Goal: Information Seeking & Learning: Learn about a topic

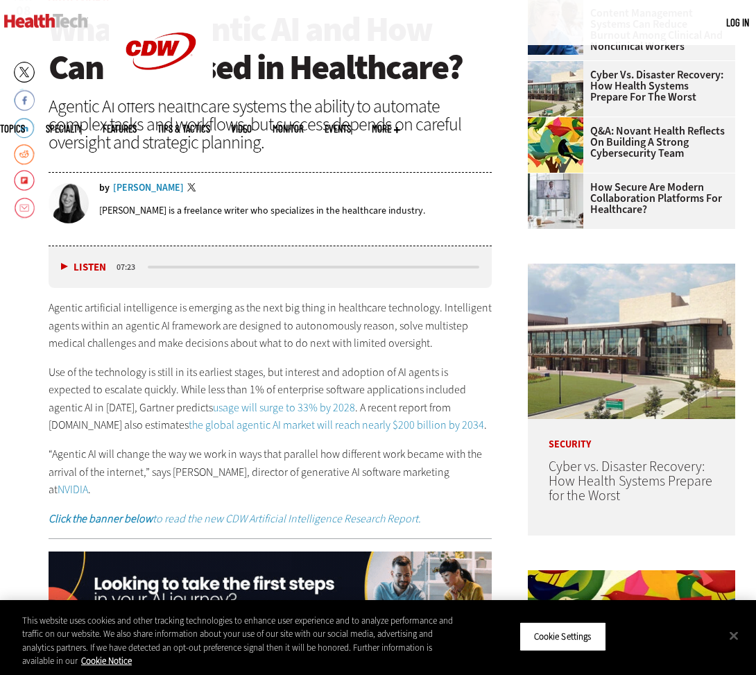
scroll to position [456, 0]
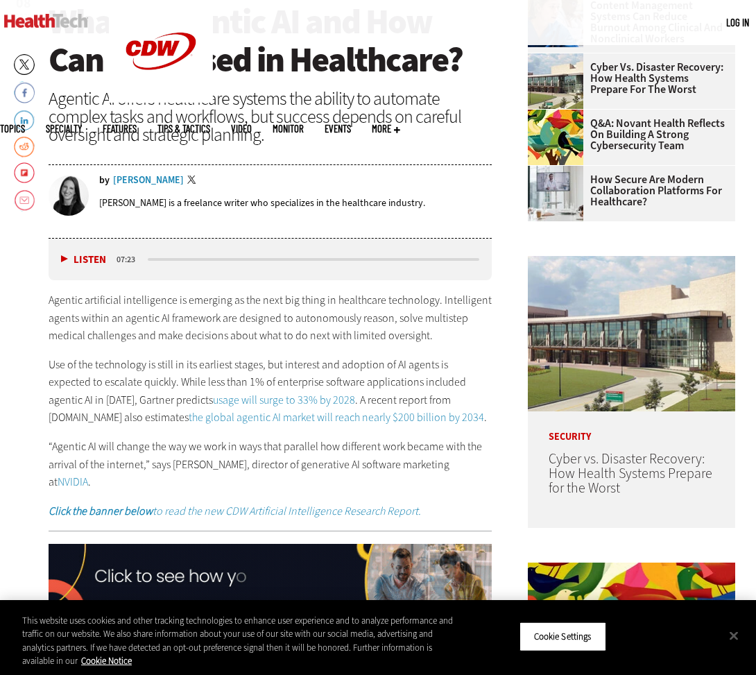
click at [342, 460] on p "“Agentic AI will change the way we work in ways that parallel how different wor…" at bounding box center [270, 464] width 443 height 53
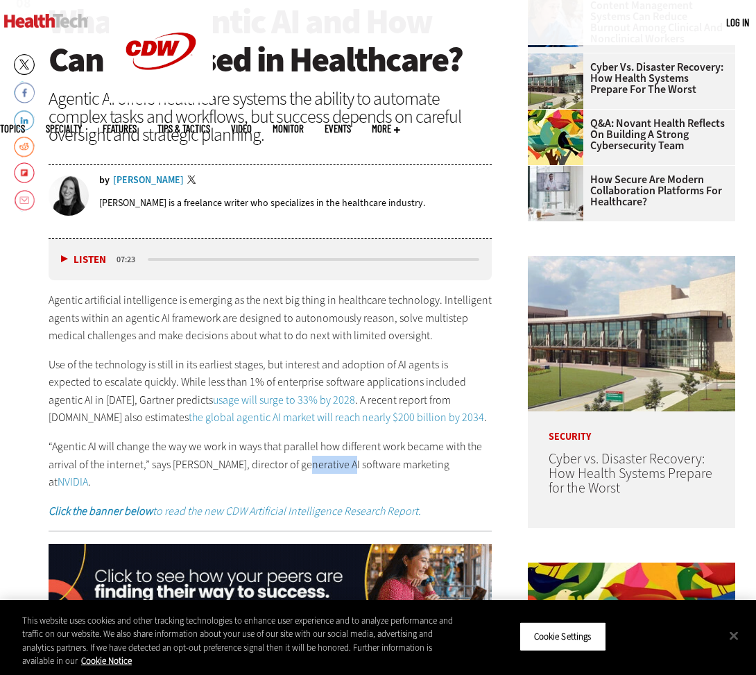
drag, startPoint x: 342, startPoint y: 460, endPoint x: 295, endPoint y: 461, distance: 47.2
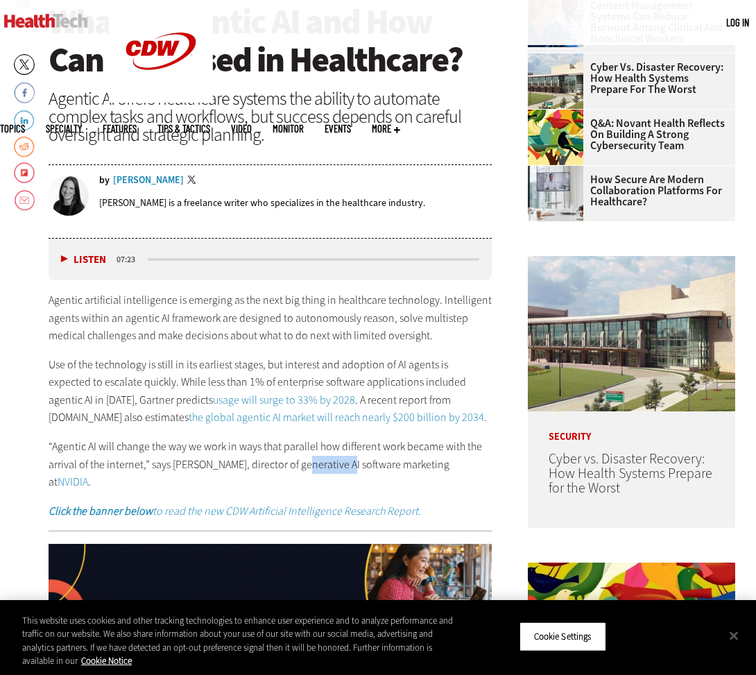
click at [341, 460] on p "“Agentic AI will change the way we work in ways that parallel how different wor…" at bounding box center [270, 464] width 443 height 53
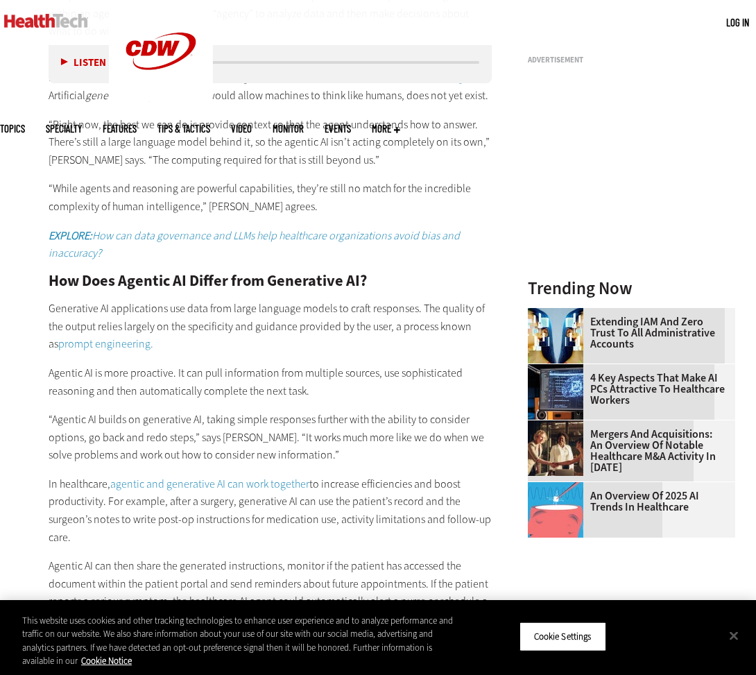
scroll to position [1270, 0]
click at [425, 364] on p "Agentic AI is more proactive. It can pull information from multiple sources, us…" at bounding box center [270, 381] width 443 height 35
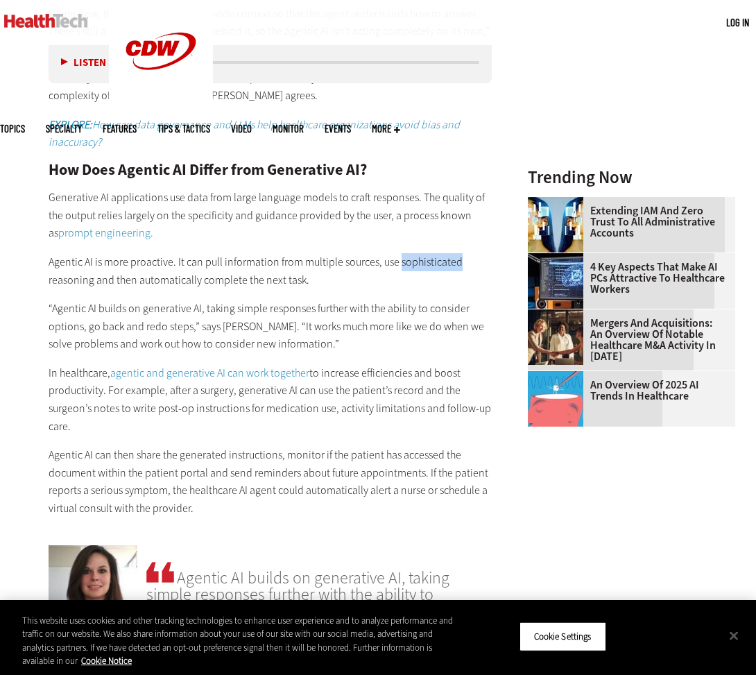
scroll to position [1381, 0]
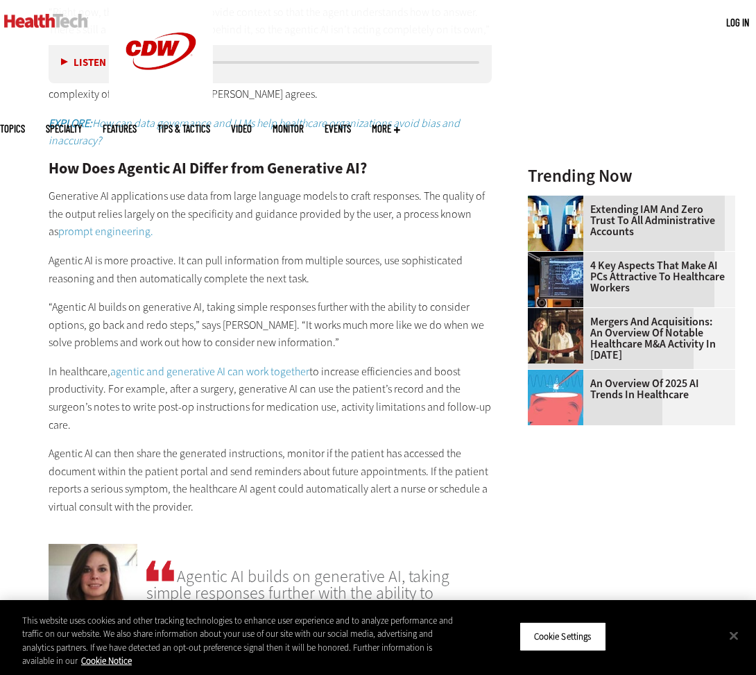
click at [180, 268] on p "Agentic AI is more proactive. It can pull information from multiple sources, us…" at bounding box center [270, 269] width 443 height 35
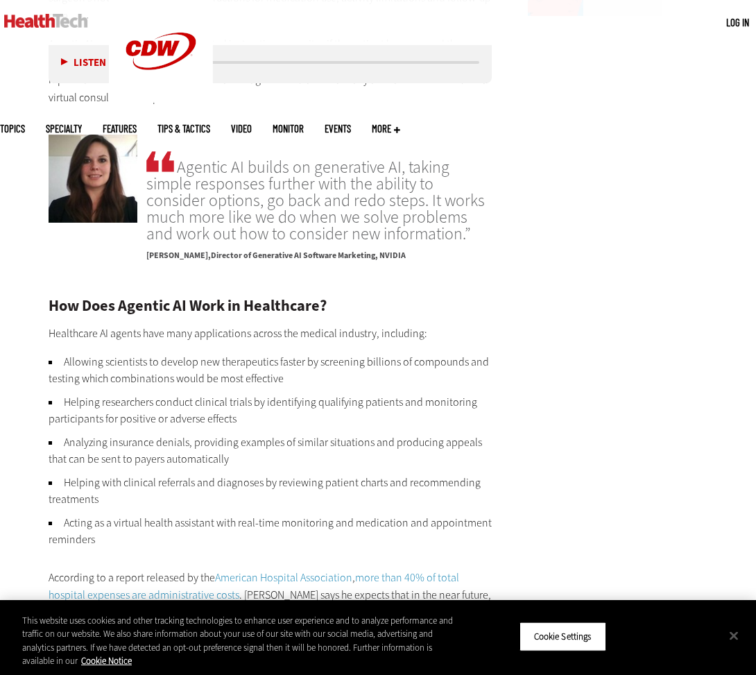
scroll to position [1863, 0]
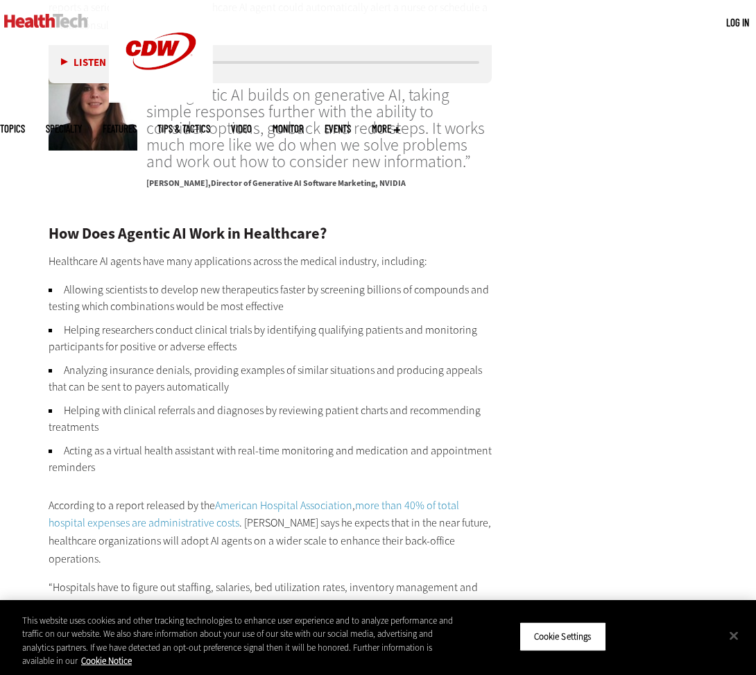
click at [378, 443] on li "Acting as a virtual health assistant with real-time monitoring and medication a…" at bounding box center [270, 459] width 443 height 33
click at [379, 443] on li "Acting as a virtual health assistant with real-time monitoring and medication a…" at bounding box center [270, 459] width 443 height 33
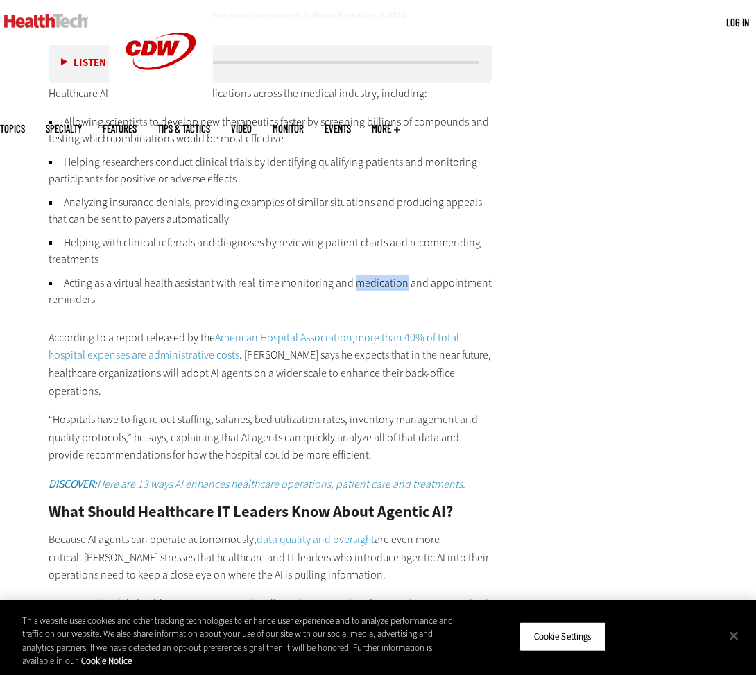
scroll to position [2032, 0]
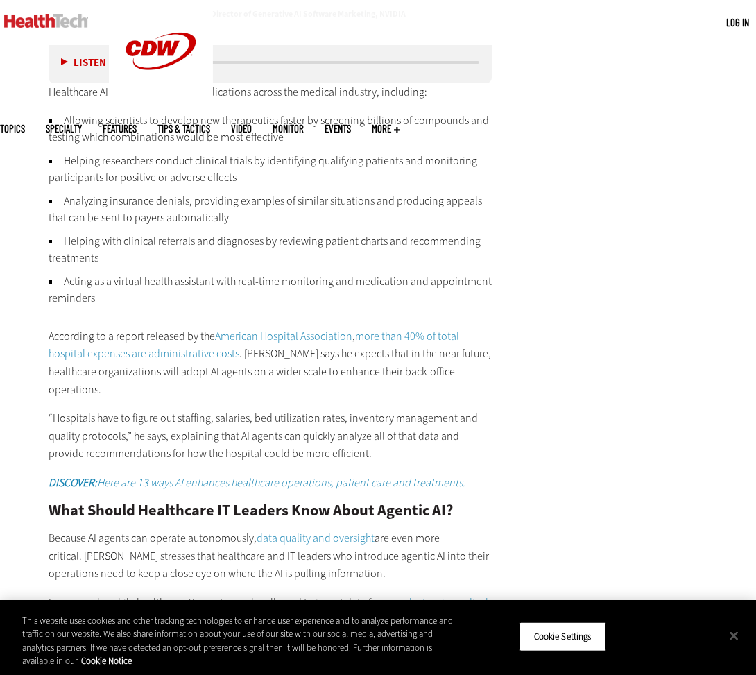
click at [203, 327] on p "According to a report released by the American Hospital Association , more than…" at bounding box center [270, 362] width 443 height 71
click at [393, 409] on p "“Hospitals have to figure out staffing, salaries, bed utilization rates, invent…" at bounding box center [270, 435] width 443 height 53
click at [211, 354] on p "According to a report released by the American Hospital Association , more than…" at bounding box center [270, 362] width 443 height 71
drag, startPoint x: 211, startPoint y: 354, endPoint x: 267, endPoint y: 357, distance: 56.3
click at [212, 354] on p "According to a report released by the American Hospital Association , more than…" at bounding box center [270, 362] width 443 height 71
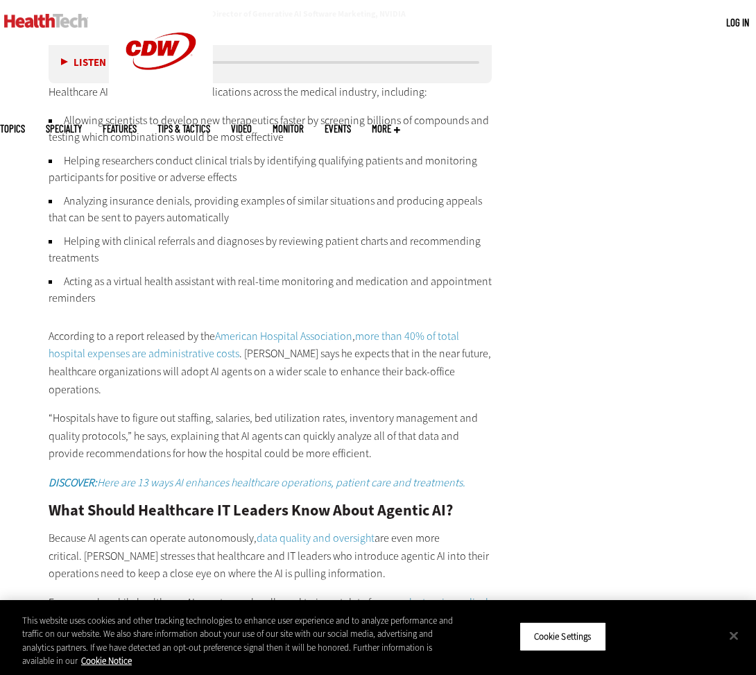
click at [269, 355] on p "According to a report released by the American Hospital Association , more than…" at bounding box center [270, 362] width 443 height 71
drag, startPoint x: 264, startPoint y: 355, endPoint x: 284, endPoint y: 361, distance: 21.1
click at [291, 355] on p "According to a report released by the American Hospital Association , more than…" at bounding box center [270, 362] width 443 height 71
drag, startPoint x: 273, startPoint y: 379, endPoint x: 279, endPoint y: 401, distance: 22.9
click at [275, 383] on div "How Does Agentic AI Work in Healthcare? Healthcare AI agents have many applicat…" at bounding box center [270, 523] width 443 height 933
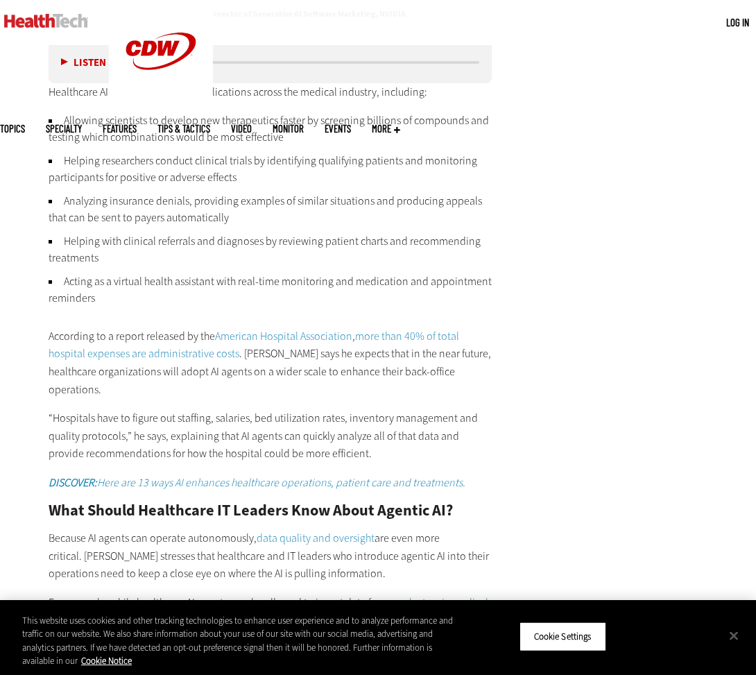
scroll to position [2045, 0]
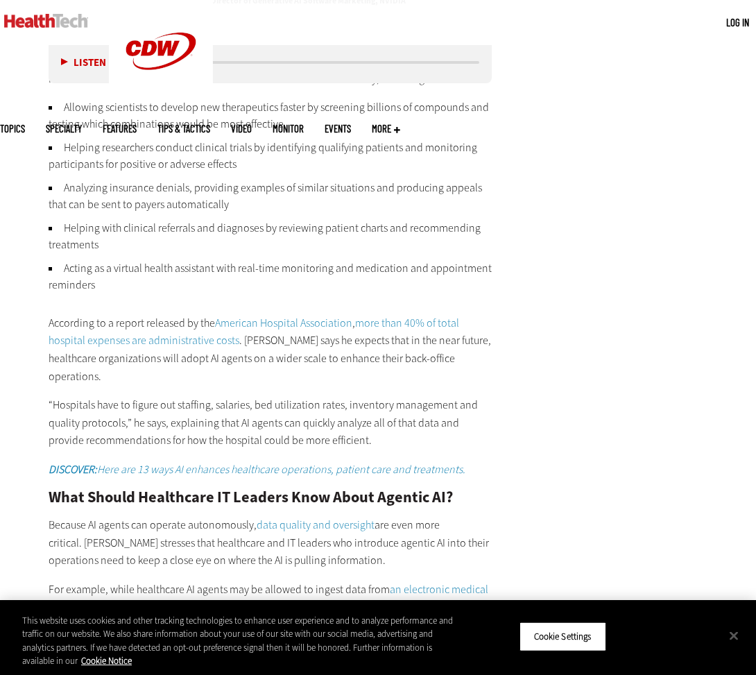
drag, startPoint x: 198, startPoint y: 390, endPoint x: 209, endPoint y: 389, distance: 10.5
click at [202, 396] on p "“Hospitals have to figure out staffing, salaries, bed utilization rates, invent…" at bounding box center [270, 422] width 443 height 53
click at [233, 396] on p "“Hospitals have to figure out staffing, salaries, bed utilization rates, invent…" at bounding box center [270, 422] width 443 height 53
click at [257, 396] on p "“Hospitals have to figure out staffing, salaries, bed utilization rates, invent…" at bounding box center [270, 422] width 443 height 53
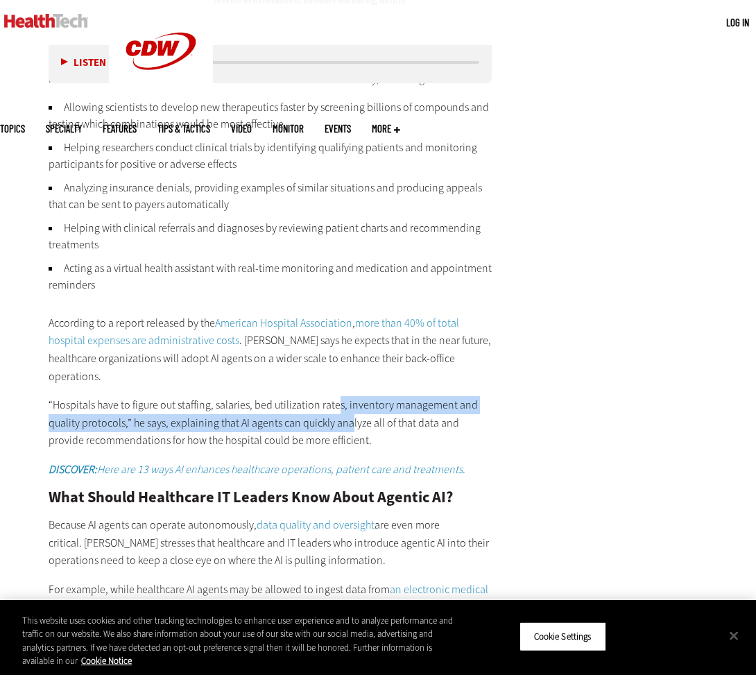
drag, startPoint x: 336, startPoint y: 383, endPoint x: 342, endPoint y: 408, distance: 25.7
click at [351, 396] on p "“Hospitals have to figure out staffing, salaries, bed utilization rates, invent…" at bounding box center [270, 422] width 443 height 53
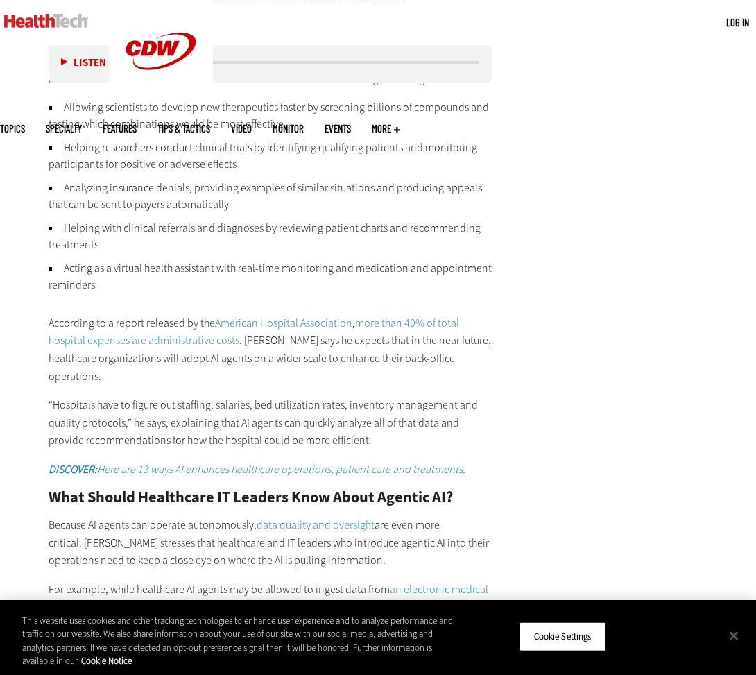
click at [342, 408] on p "“Hospitals have to figure out staffing, salaries, bed utilization rates, invent…" at bounding box center [270, 422] width 443 height 53
drag, startPoint x: 240, startPoint y: 402, endPoint x: 295, endPoint y: 404, distance: 54.9
click at [244, 402] on p "“Hospitals have to figure out staffing, salaries, bed utilization rates, invent…" at bounding box center [270, 422] width 443 height 53
click at [296, 404] on p "“Hospitals have to figure out staffing, salaries, bed utilization rates, invent…" at bounding box center [270, 422] width 443 height 53
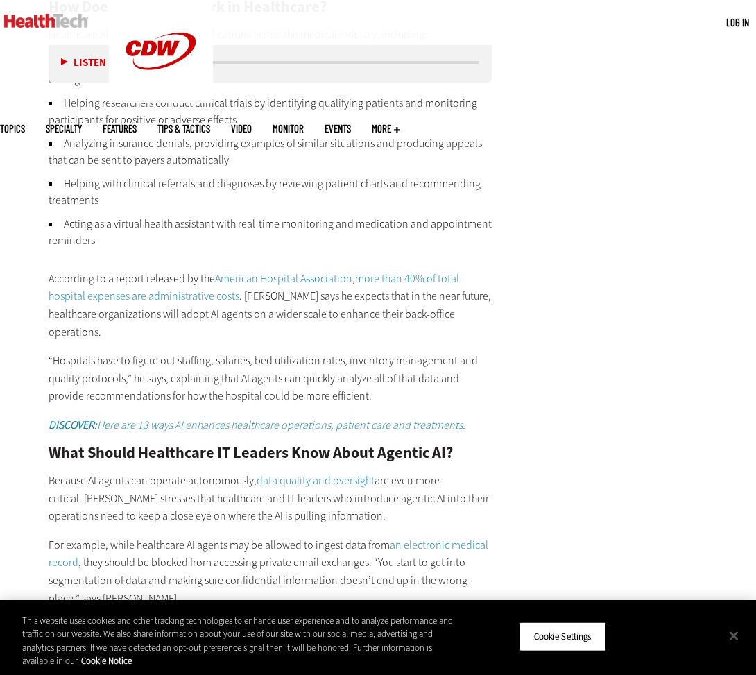
scroll to position [2090, 0]
click at [111, 377] on p "“Hospitals have to figure out staffing, salaries, bed utilization rates, invent…" at bounding box center [270, 378] width 443 height 53
drag, startPoint x: 111, startPoint y: 377, endPoint x: 164, endPoint y: 376, distance: 53.4
click at [112, 377] on p "“Hospitals have to figure out staffing, salaries, bed utilization rates, invent…" at bounding box center [270, 378] width 443 height 53
drag, startPoint x: 164, startPoint y: 376, endPoint x: 151, endPoint y: 459, distance: 83.6
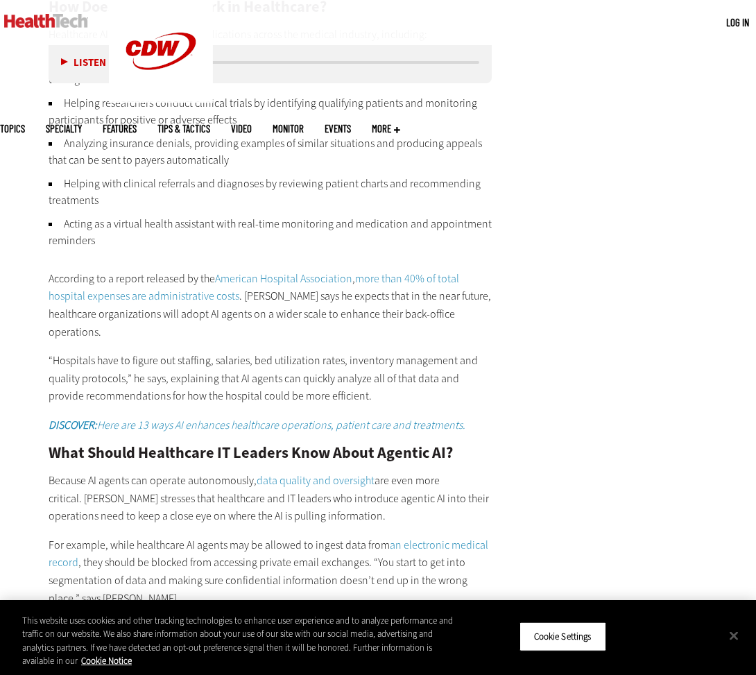
click at [164, 376] on p "“Hospitals have to figure out staffing, salaries, bed utilization rates, invent…" at bounding box center [270, 378] width 443 height 53
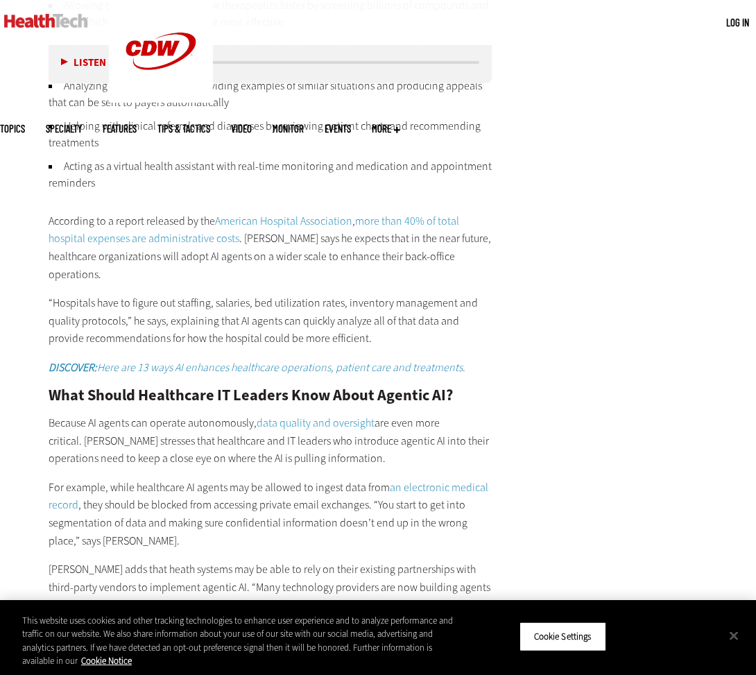
scroll to position [2161, 0]
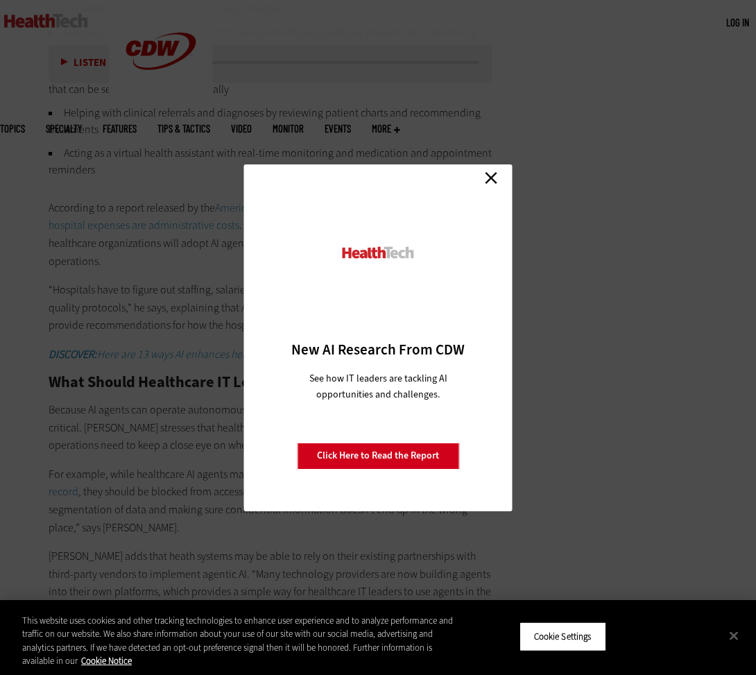
click at [493, 175] on link "Close" at bounding box center [491, 178] width 21 height 21
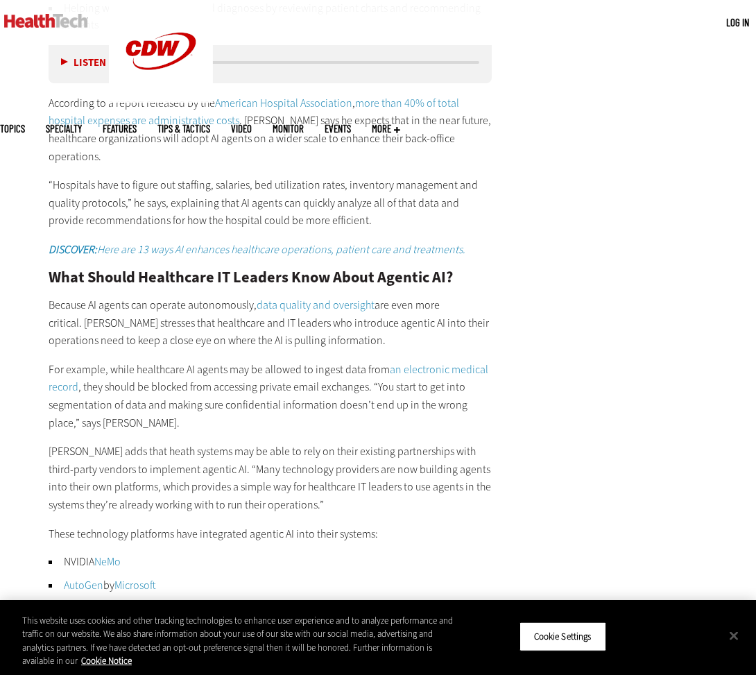
scroll to position [2268, 0]
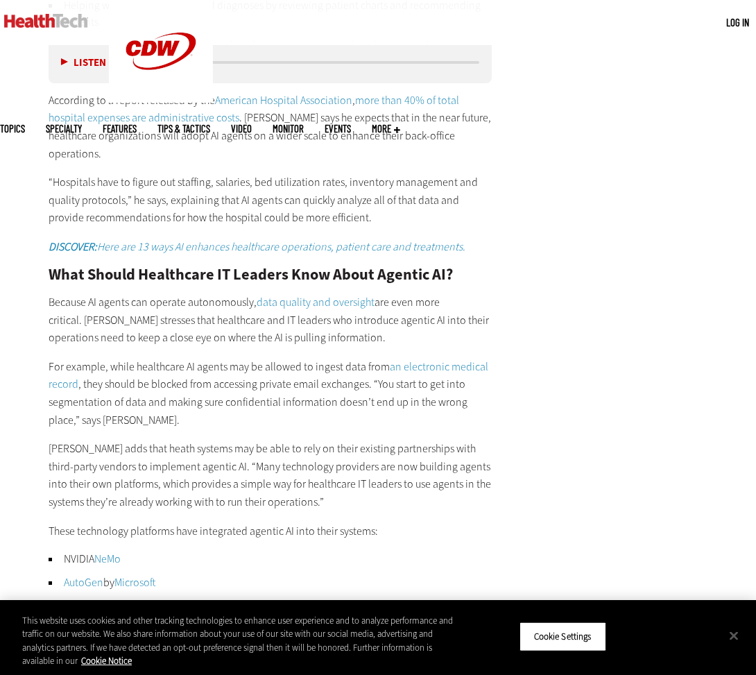
click at [241, 379] on p "For example, while healthcare AI agents may be allowed to ingest data from an e…" at bounding box center [270, 393] width 443 height 71
drag, startPoint x: 241, startPoint y: 379, endPoint x: 274, endPoint y: 433, distance: 63.2
click at [241, 380] on p "For example, while healthcare AI agents may be allowed to ingest data from an e…" at bounding box center [270, 393] width 443 height 71
drag, startPoint x: 291, startPoint y: 442, endPoint x: 291, endPoint y: 490, distance: 47.9
click at [291, 442] on p "[PERSON_NAME] adds that heath systems may be able to rely on their existing par…" at bounding box center [270, 475] width 443 height 71
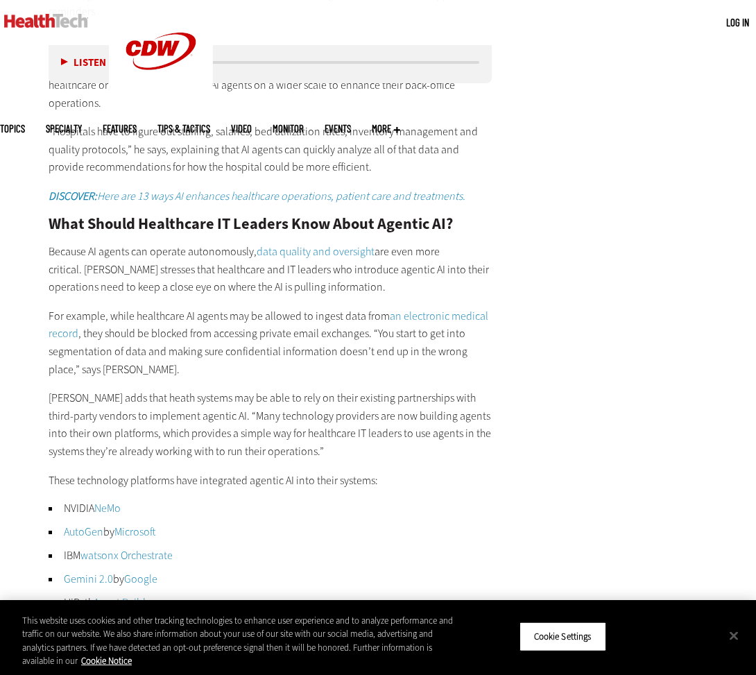
scroll to position [2322, 0]
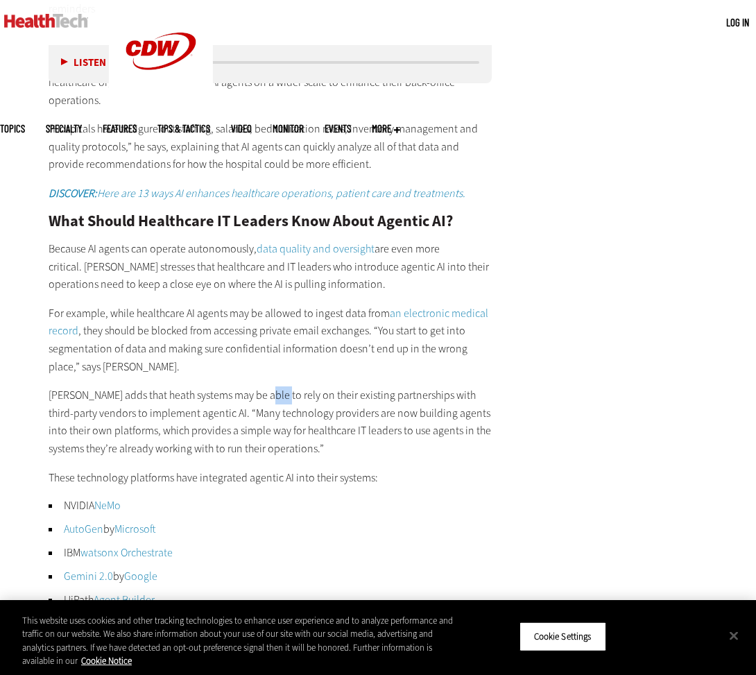
drag, startPoint x: 264, startPoint y: 370, endPoint x: 294, endPoint y: 368, distance: 29.9
click at [284, 386] on p "[PERSON_NAME] adds that heath systems may be able to rely on their existing par…" at bounding box center [270, 421] width 443 height 71
click at [330, 386] on p "[PERSON_NAME] adds that heath systems may be able to rely on their existing par…" at bounding box center [270, 421] width 443 height 71
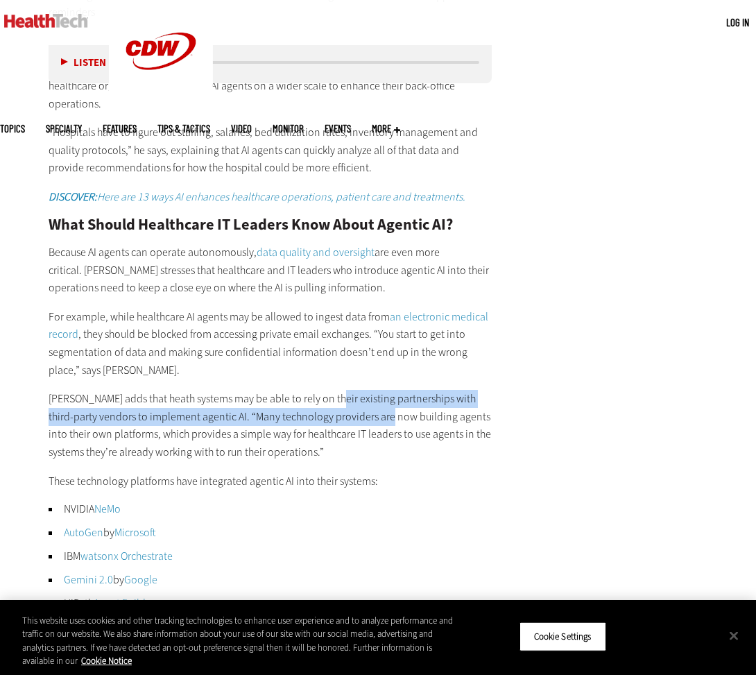
drag, startPoint x: 330, startPoint y: 370, endPoint x: 260, endPoint y: 404, distance: 77.0
click at [364, 390] on p "[PERSON_NAME] adds that heath systems may be able to rely on their existing par…" at bounding box center [270, 425] width 443 height 71
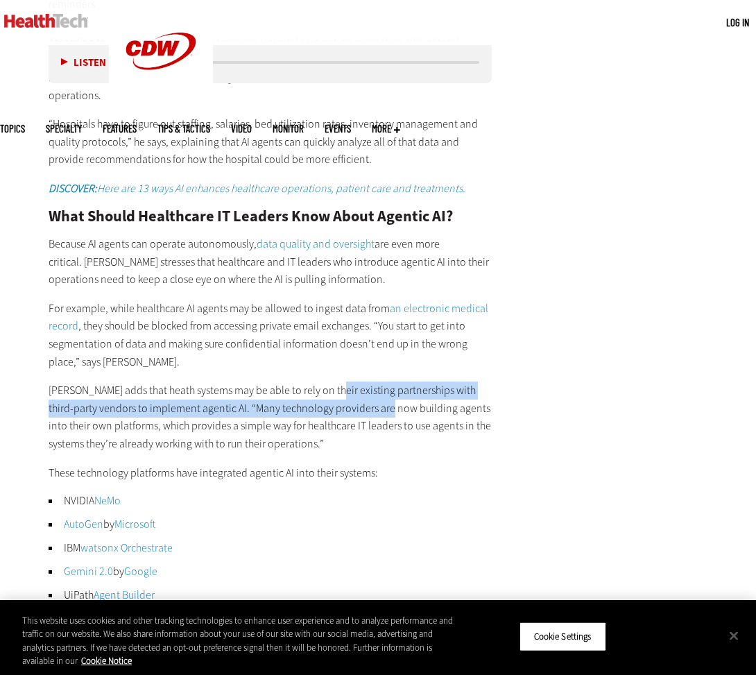
scroll to position [2331, 0]
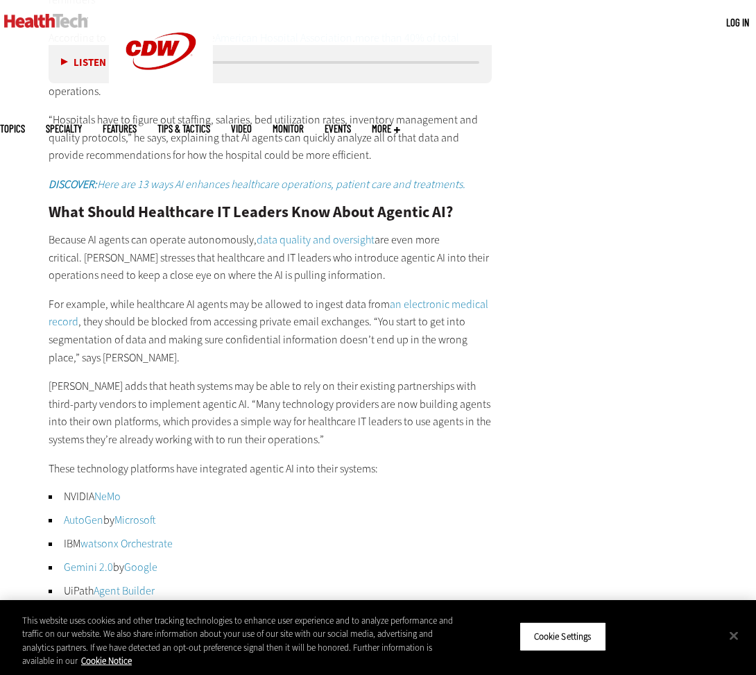
drag, startPoint x: 241, startPoint y: 399, endPoint x: 249, endPoint y: 398, distance: 8.4
click at [241, 399] on p "[PERSON_NAME] adds that heath systems may be able to rely on their existing par…" at bounding box center [270, 412] width 443 height 71
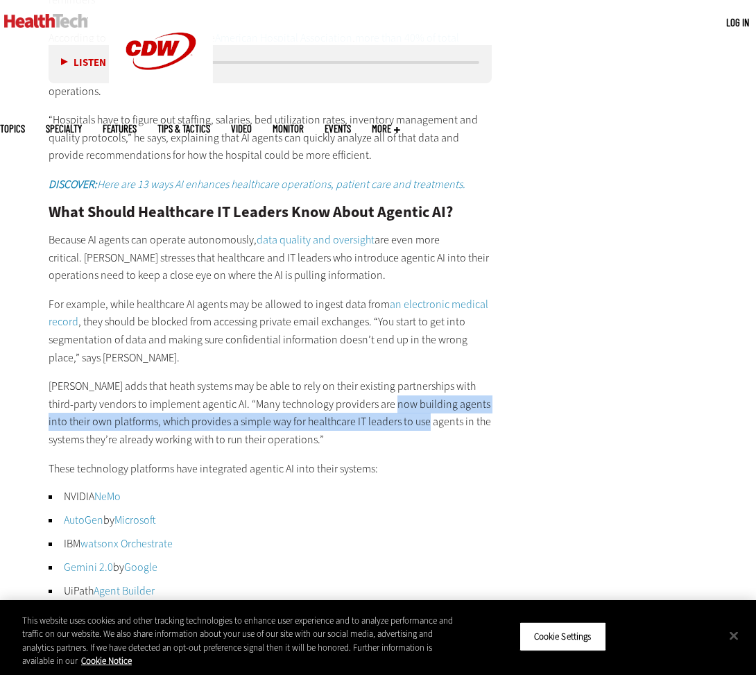
drag, startPoint x: 367, startPoint y: 382, endPoint x: 408, endPoint y: 423, distance: 57.9
click at [408, 393] on p "[PERSON_NAME] adds that heath systems may be able to rely on their existing par…" at bounding box center [270, 412] width 443 height 71
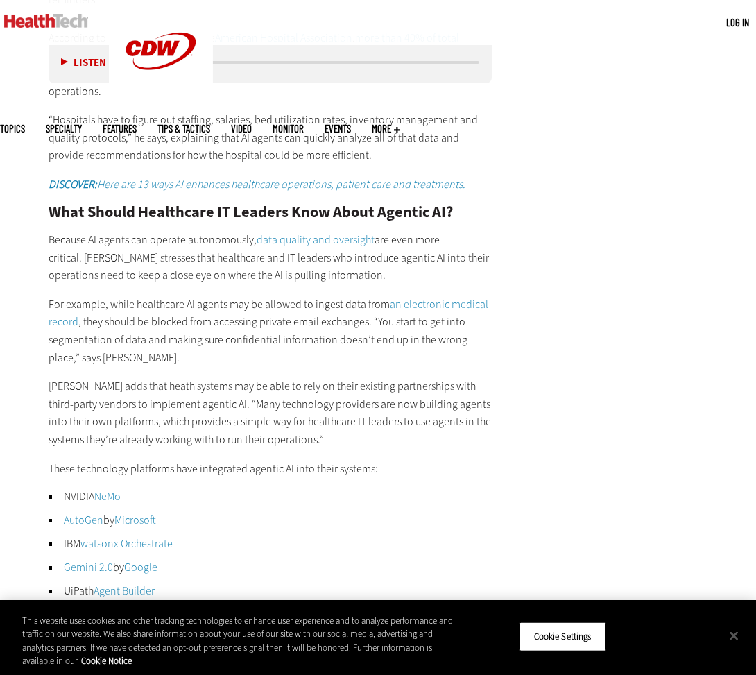
click at [408, 424] on div "How Does Agentic AI Work in Healthcare? Healthcare AI agents have many applicat…" at bounding box center [270, 225] width 443 height 933
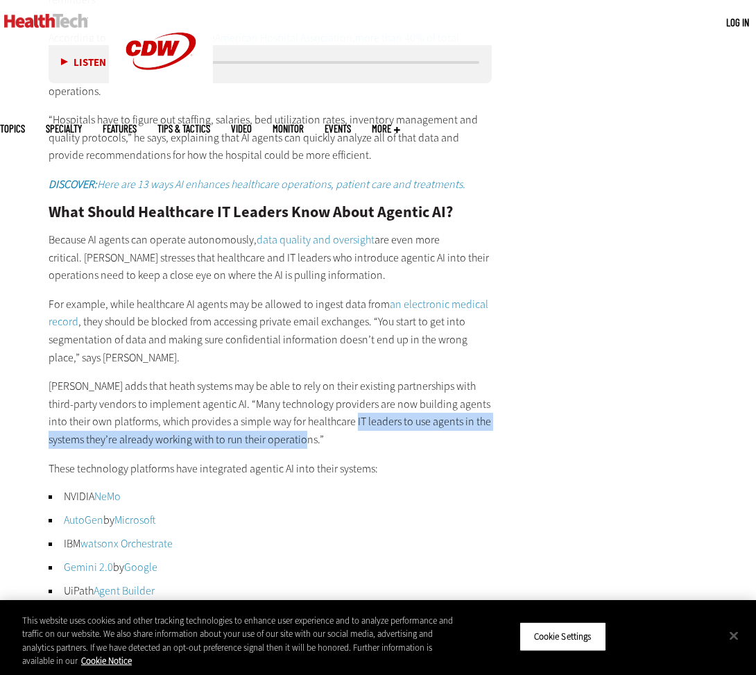
drag, startPoint x: 332, startPoint y: 397, endPoint x: 346, endPoint y: 403, distance: 15.9
click at [346, 403] on p "[PERSON_NAME] adds that heath systems may be able to rely on their existing par…" at bounding box center [270, 412] width 443 height 71
drag, startPoint x: 346, startPoint y: 412, endPoint x: 347, endPoint y: 421, distance: 9.0
click at [346, 412] on p "[PERSON_NAME] adds that heath systems may be able to rely on their existing par…" at bounding box center [270, 412] width 443 height 71
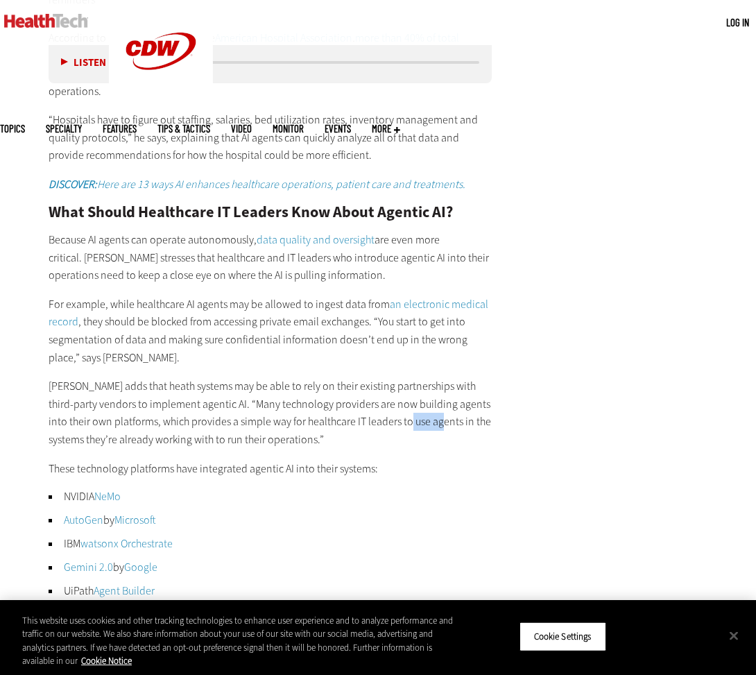
drag, startPoint x: 388, startPoint y: 399, endPoint x: 420, endPoint y: 400, distance: 32.6
click at [420, 400] on p "[PERSON_NAME] adds that heath systems may be able to rely on their existing par…" at bounding box center [270, 412] width 443 height 71
click at [375, 423] on div "How Does Agentic AI Work in Healthcare? Healthcare AI agents have many applicat…" at bounding box center [270, 225] width 443 height 933
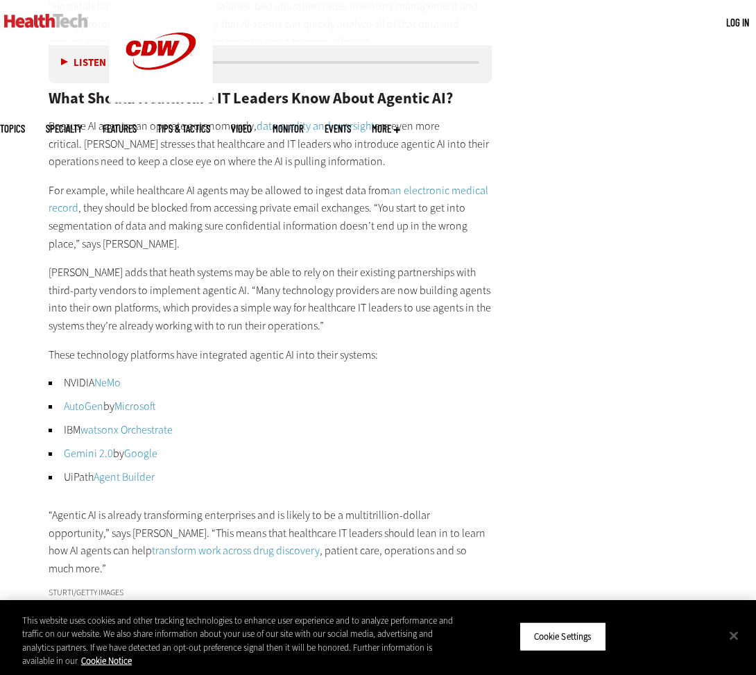
scroll to position [2450, 0]
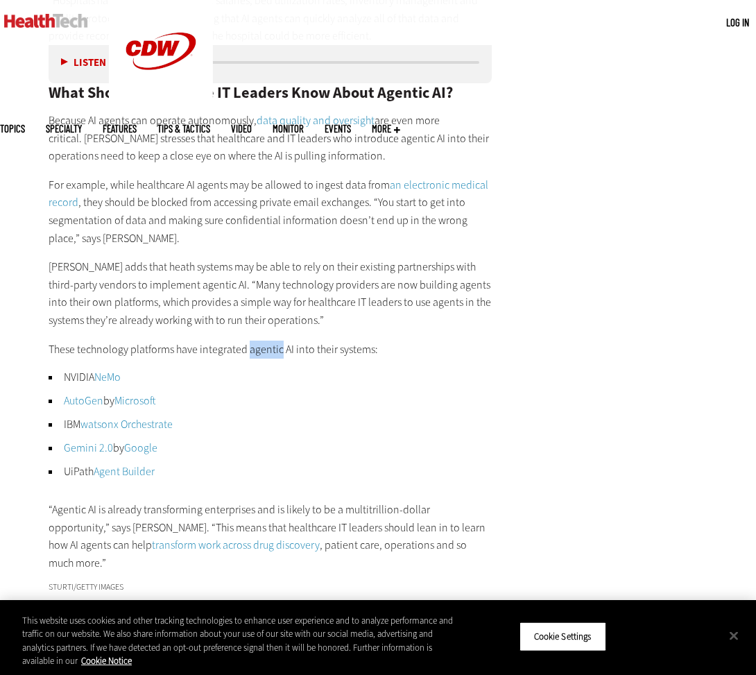
drag, startPoint x: 248, startPoint y: 323, endPoint x: 278, endPoint y: 324, distance: 30.5
click at [278, 341] on p "These technology platforms have integrated agentic AI into their systems:" at bounding box center [270, 350] width 443 height 18
drag, startPoint x: 280, startPoint y: 351, endPoint x: 293, endPoint y: 438, distance: 88.3
click at [280, 369] on li "NVIDIA NeMo" at bounding box center [270, 377] width 443 height 17
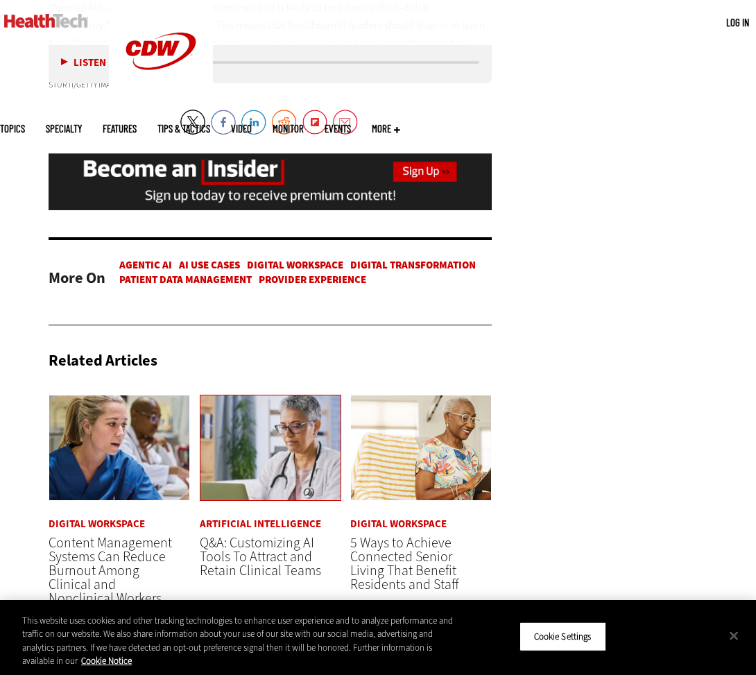
scroll to position [2953, 0]
